Goal: Task Accomplishment & Management: Complete application form

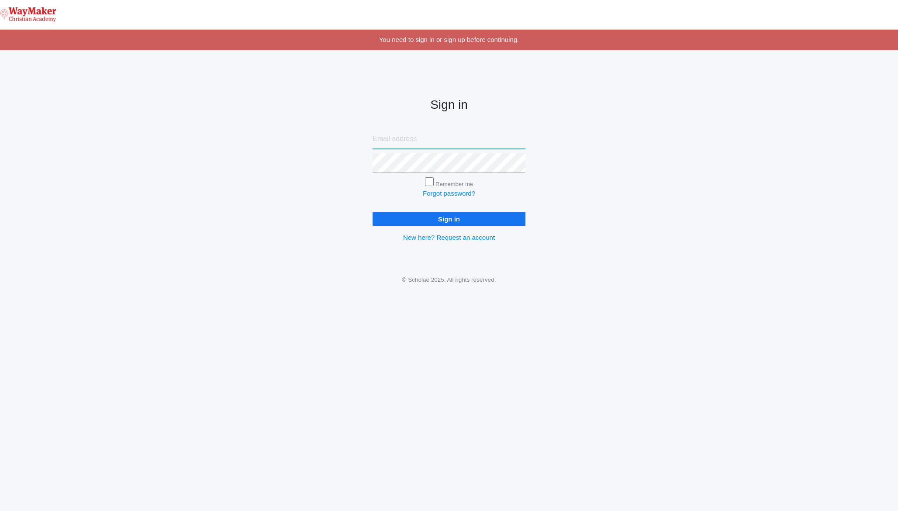
paste input "[EMAIL_ADDRESS][DOMAIN_NAME]"
type input "[EMAIL_ADDRESS][DOMAIN_NAME]"
click at [343, 200] on div "Sign in admin@waymakerchristian.com Remember me Forgot password? Sign in New he…" at bounding box center [449, 162] width 898 height 203
click at [393, 220] on input "Sign in" at bounding box center [448, 219] width 153 height 14
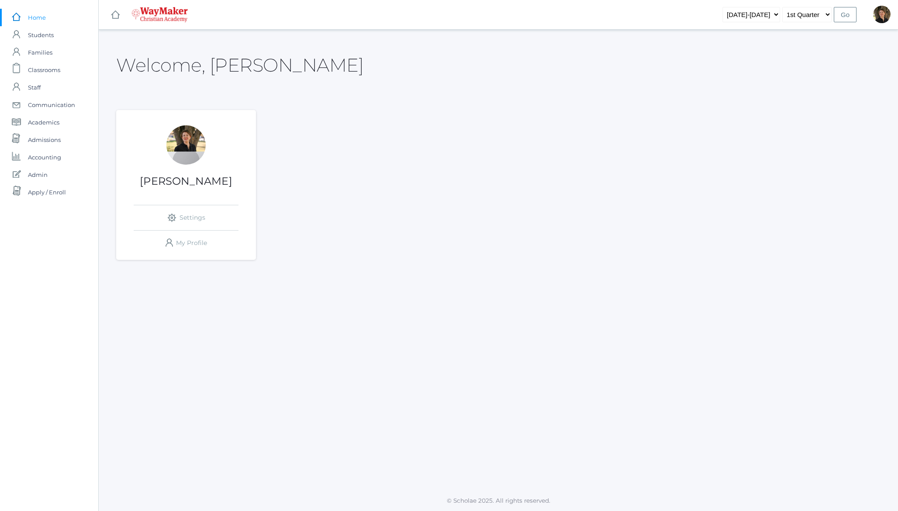
click at [153, 78] on div "Welcome, Dianna" at bounding box center [498, 60] width 764 height 39
click at [165, 65] on h2 "Welcome, Dianna" at bounding box center [239, 65] width 247 height 20
drag, startPoint x: 165, startPoint y: 65, endPoint x: 223, endPoint y: 63, distance: 58.5
click at [165, 65] on h2 "Welcome, Dianna" at bounding box center [239, 65] width 247 height 20
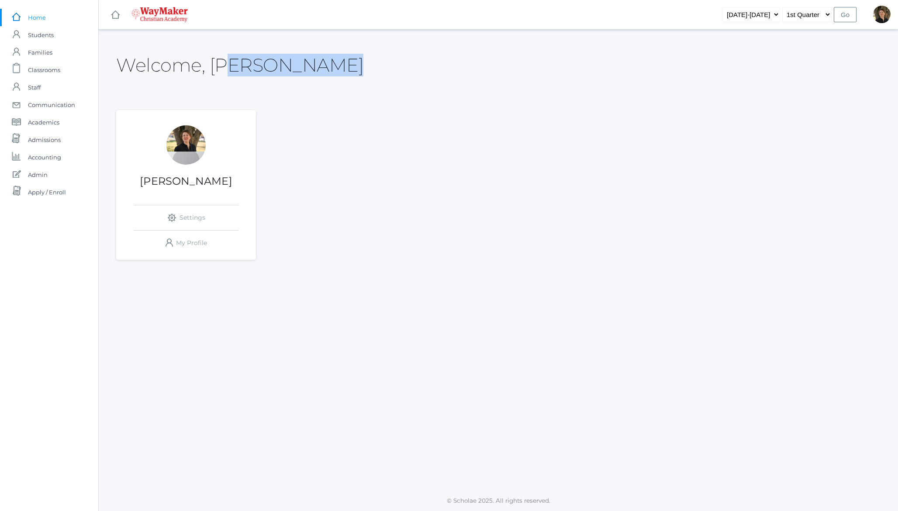
click at [229, 63] on h2 "Welcome, Dianna" at bounding box center [239, 65] width 247 height 20
click at [40, 69] on span "Classrooms" at bounding box center [44, 69] width 32 height 17
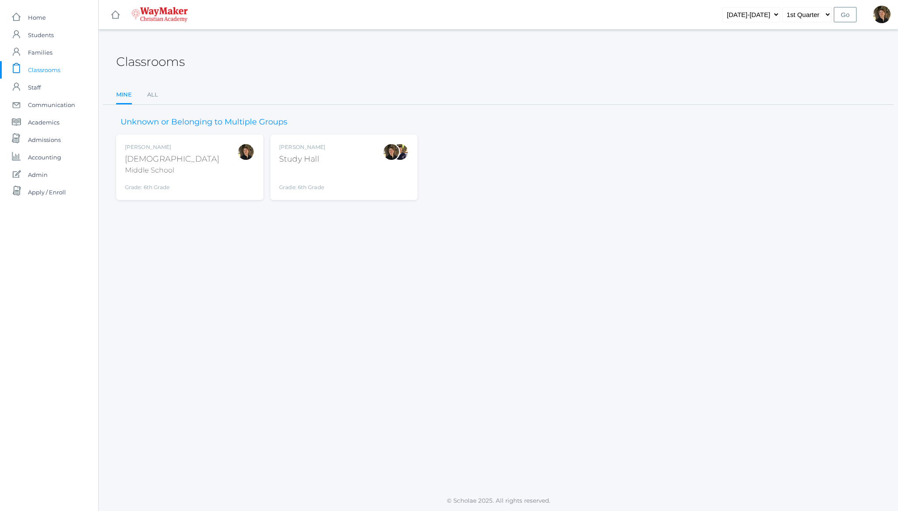
click at [181, 164] on div "Dianna Renz Bible Middle School Grade: 6th Grade MSBIBLE" at bounding box center [190, 167] width 130 height 48
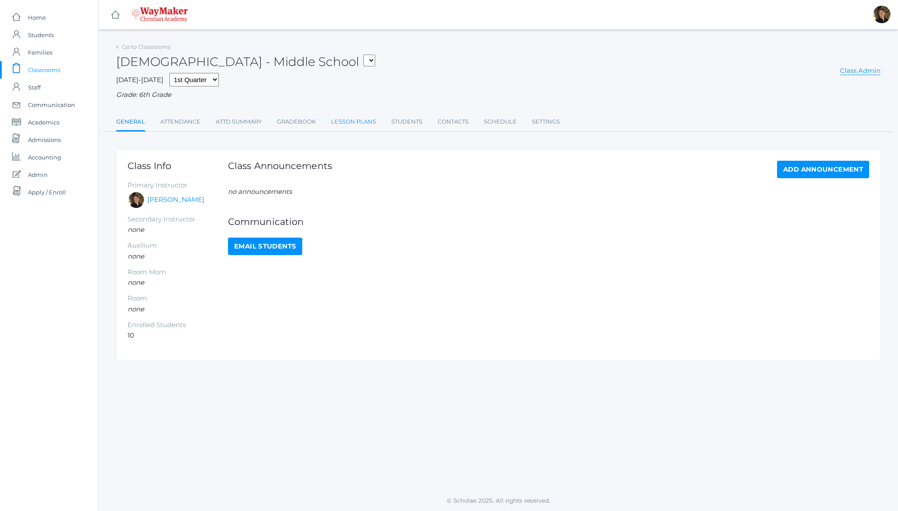
click at [347, 121] on link "Lesson Plans" at bounding box center [353, 121] width 45 height 17
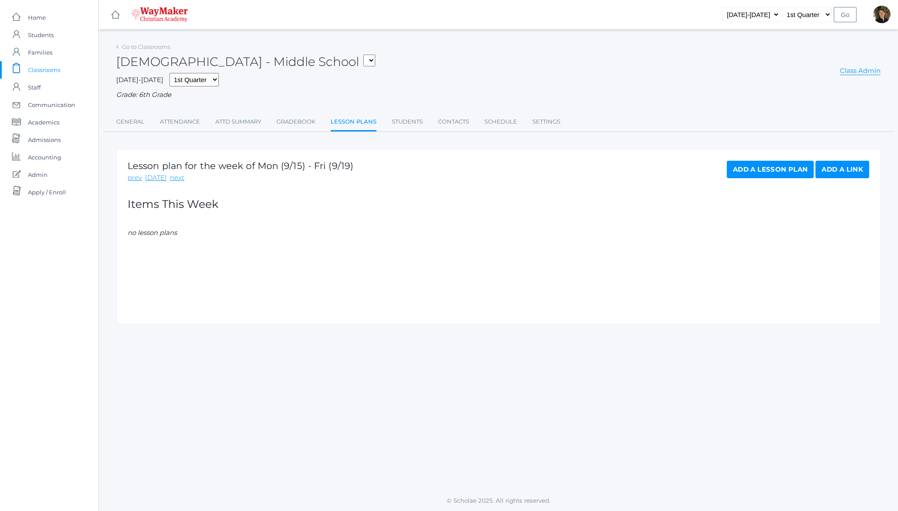
drag, startPoint x: 188, startPoint y: 165, endPoint x: 490, endPoint y: 186, distance: 302.8
click at [188, 165] on h1 "Lesson plan for the week of Mon (9/15) - Fri (9/19)" at bounding box center [240, 166] width 226 height 10
click at [770, 168] on link "Add a Lesson Plan" at bounding box center [769, 169] width 87 height 17
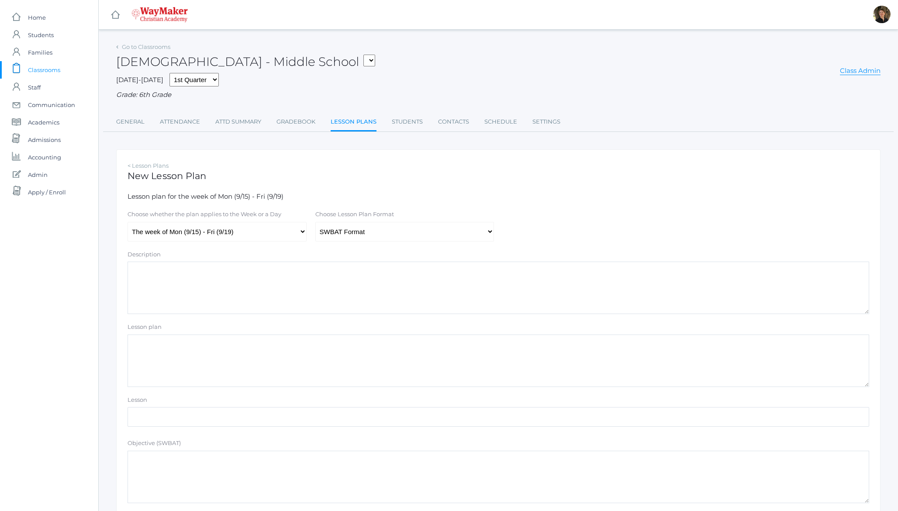
click at [151, 178] on h1 "New Lesson Plan" at bounding box center [497, 176] width 741 height 10
